Goal: Find specific page/section: Find specific page/section

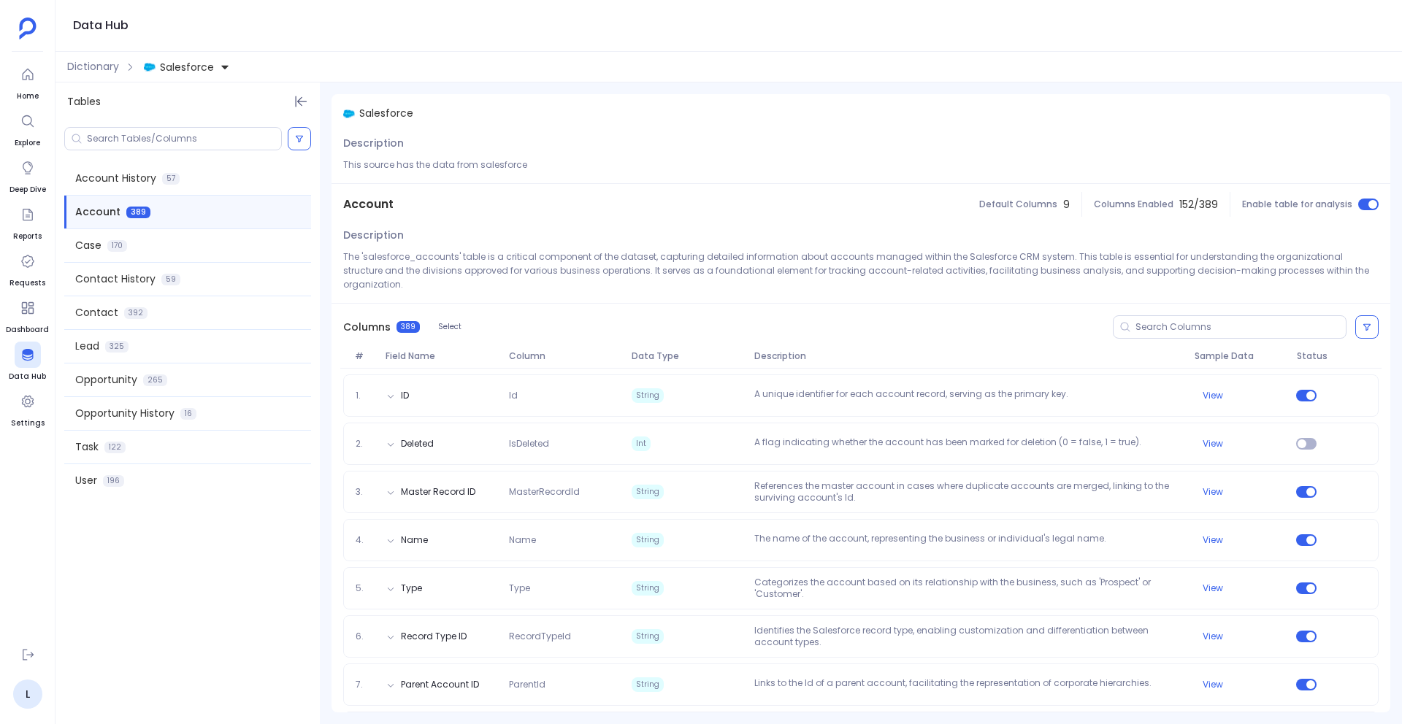
scroll to position [465, 0]
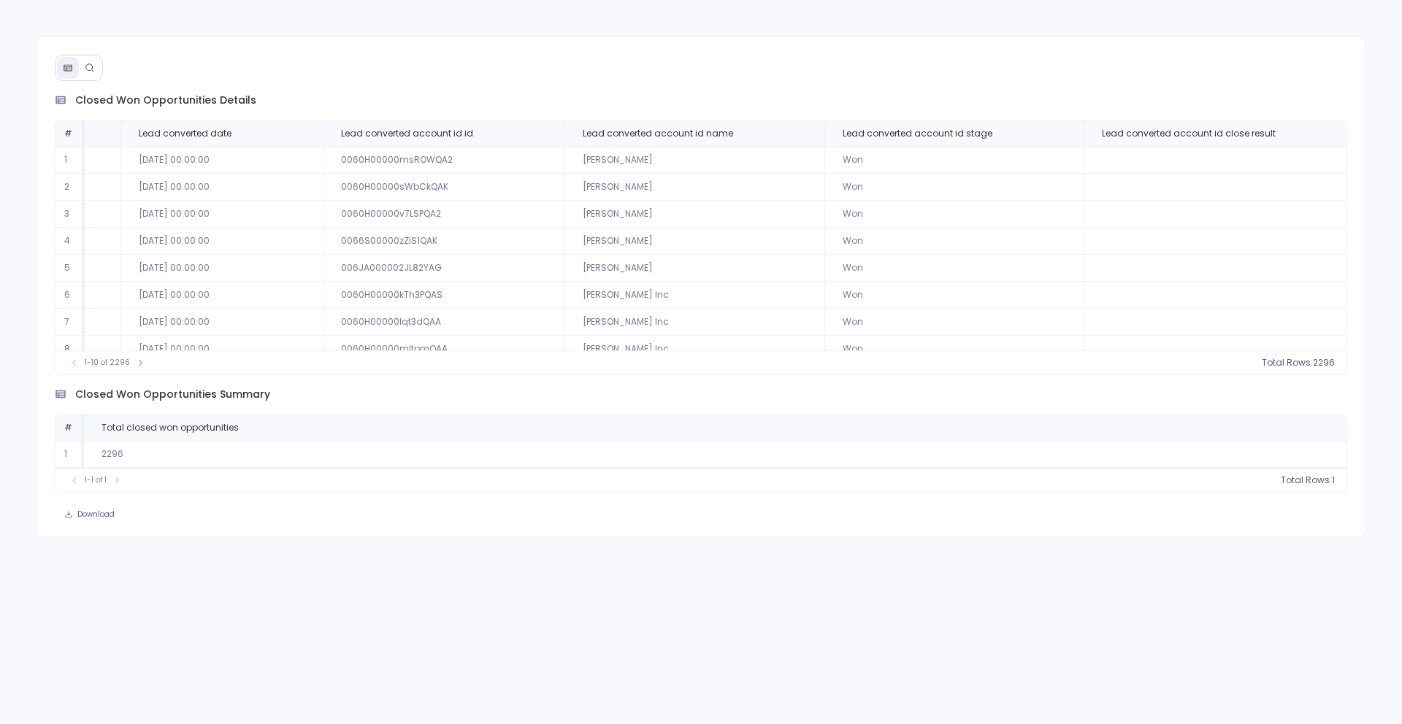
scroll to position [70, 267]
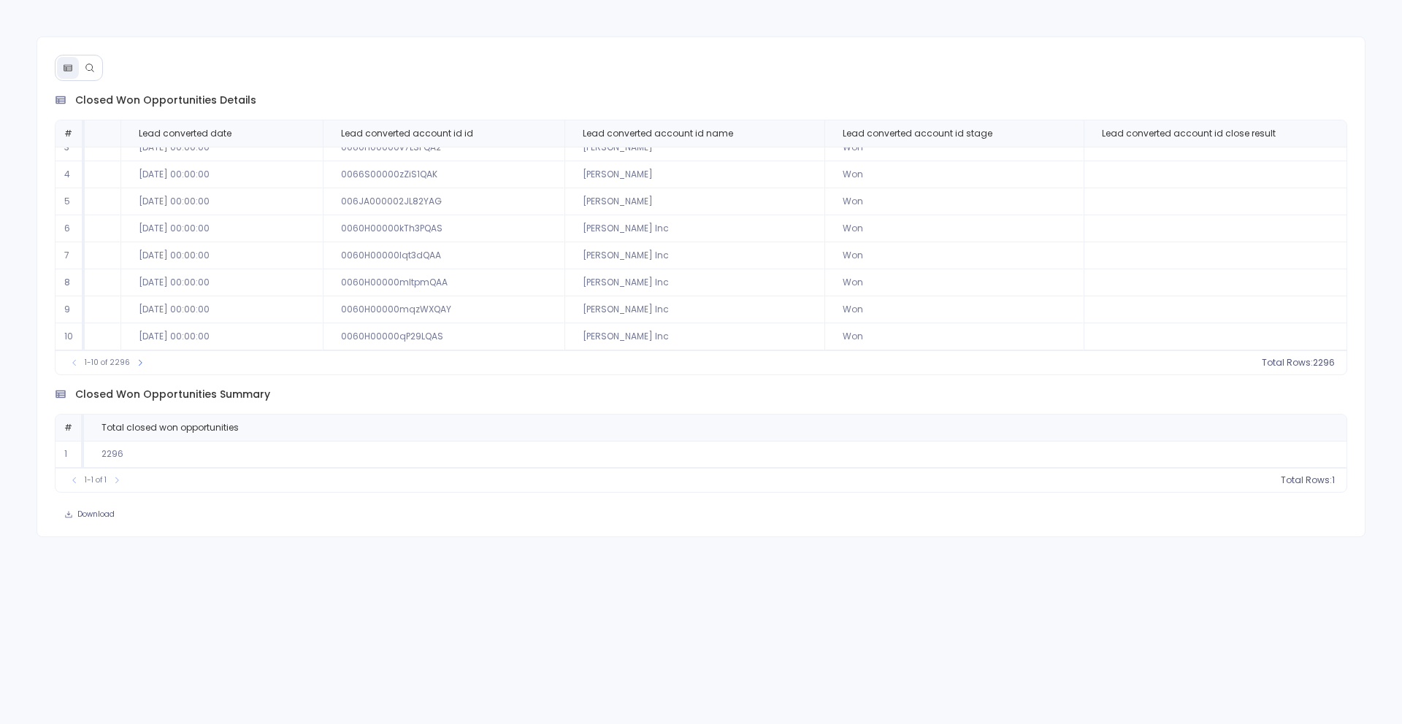
click at [85, 72] on icon at bounding box center [90, 68] width 10 height 10
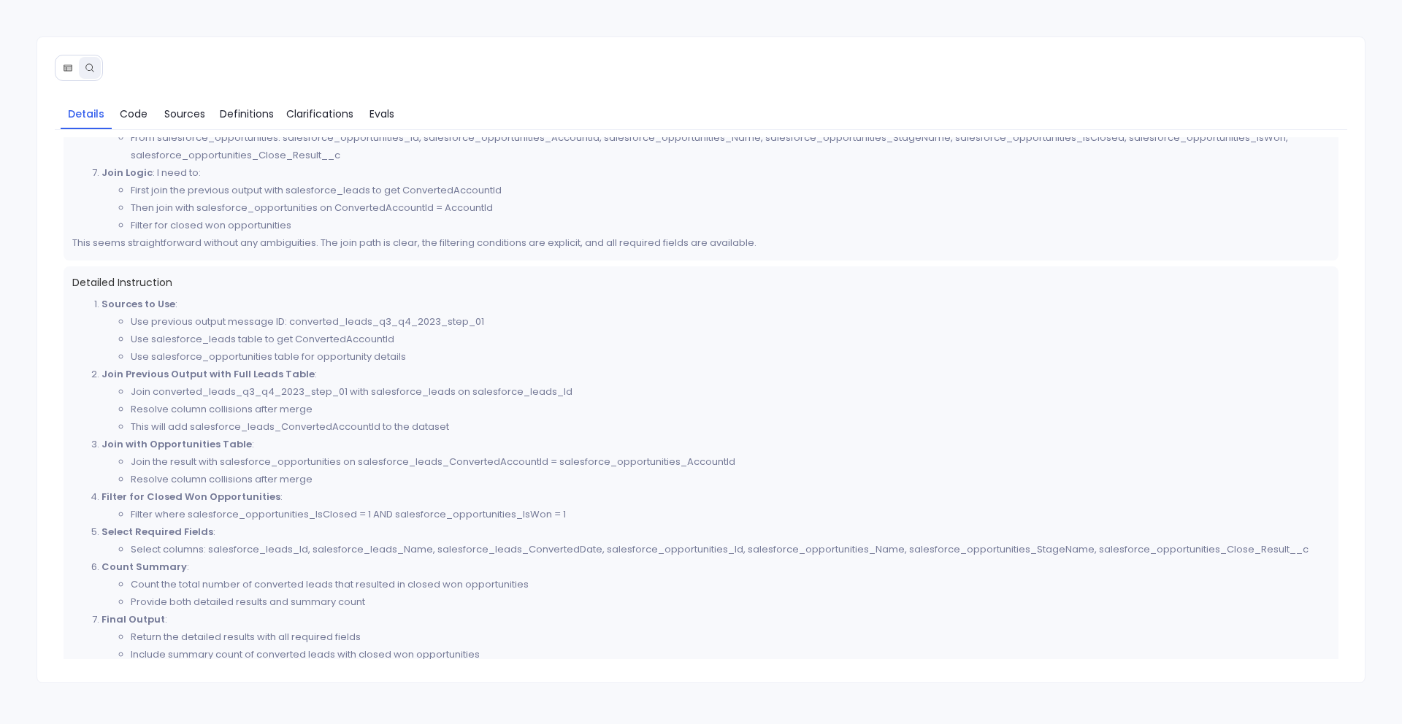
scroll to position [242, 0]
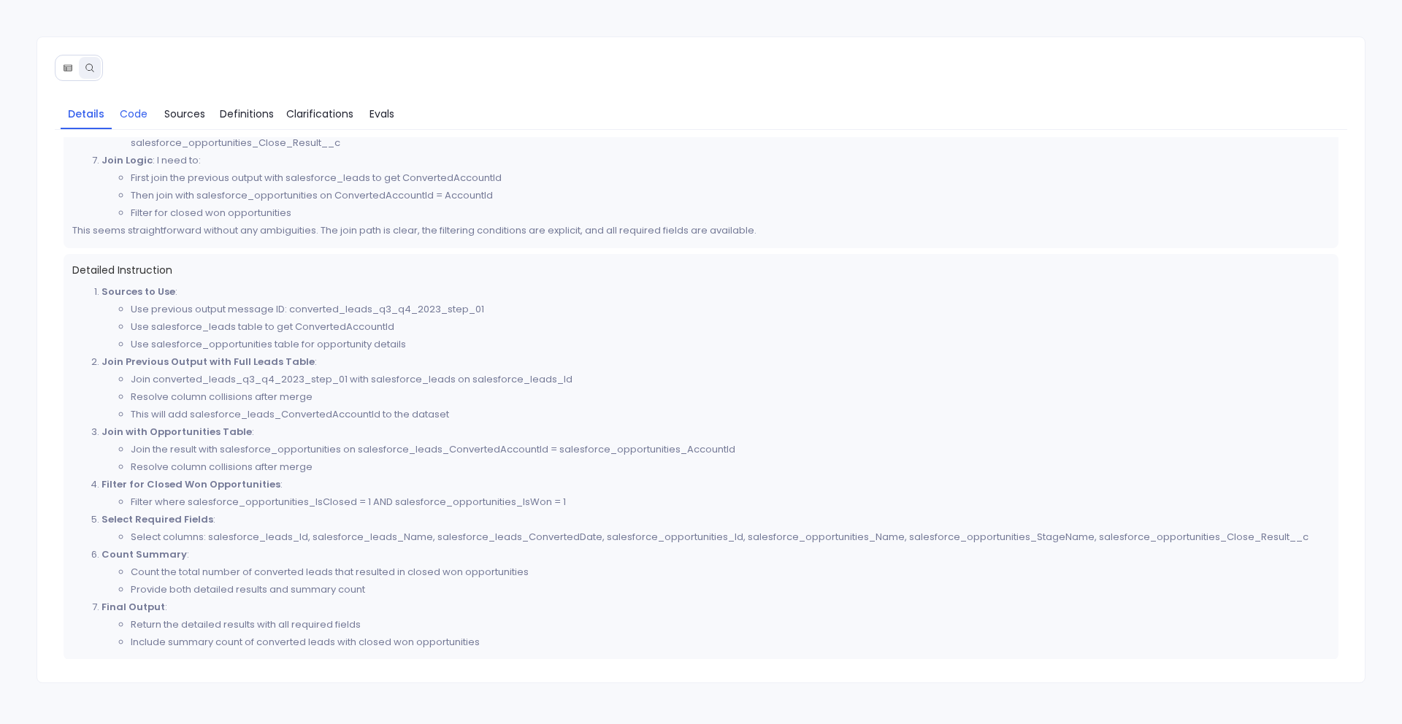
click at [127, 121] on span "Code" at bounding box center [134, 114] width 28 height 16
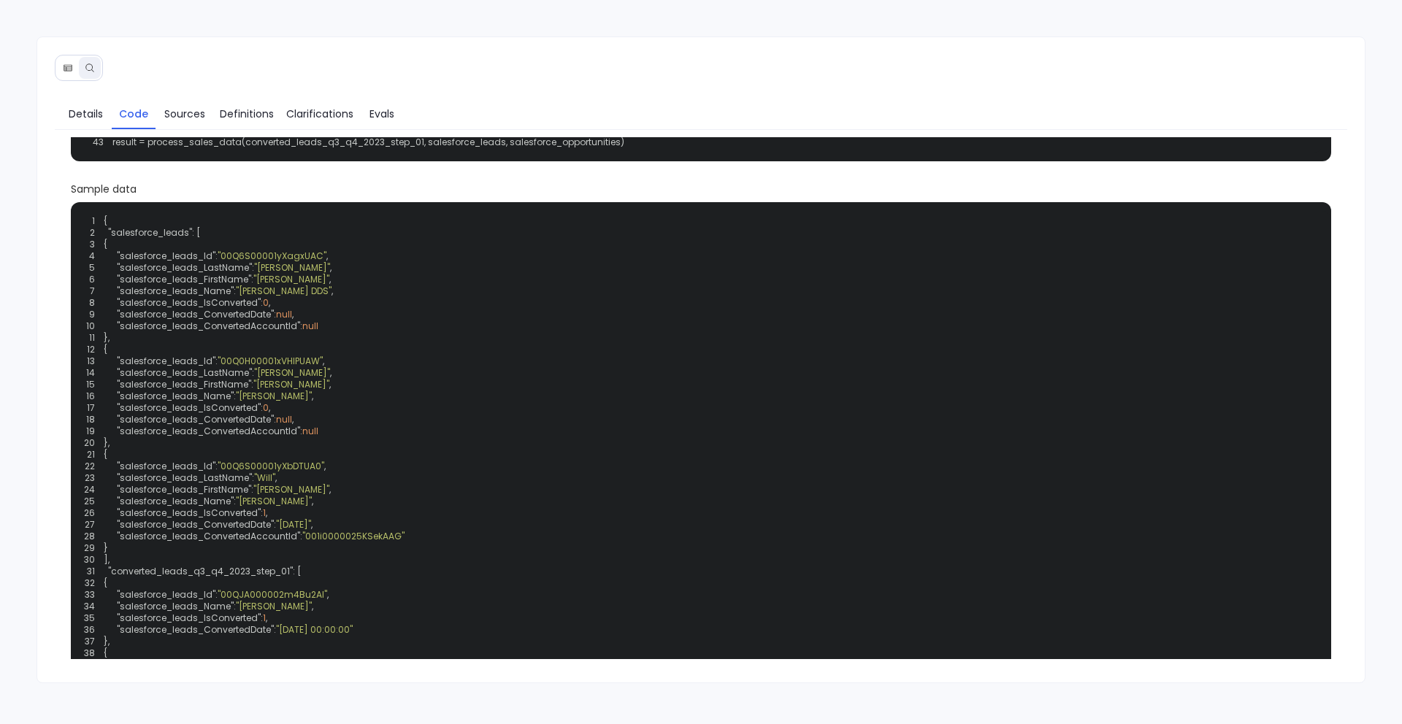
scroll to position [0, 0]
